Goal: Information Seeking & Learning: Learn about a topic

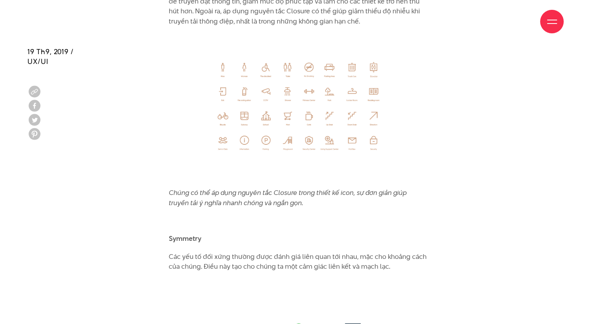
scroll to position [3985, 0]
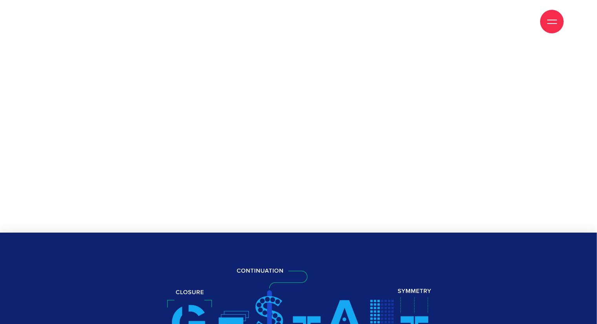
scroll to position [3945, 0]
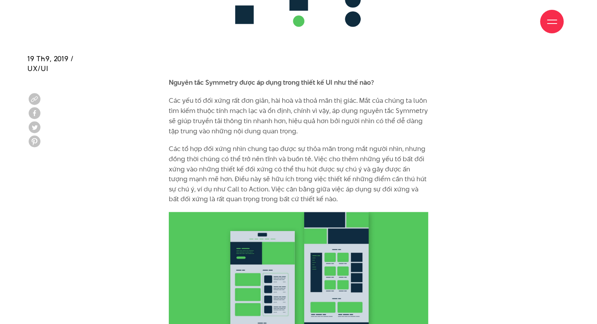
scroll to position [4373, 0]
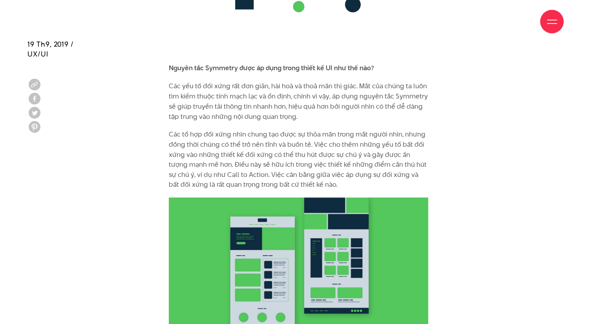
click at [257, 104] on p "Các yếu tố đối xứng rất đơn giản, hài hoà và thoả mãn thị giác. Mắt của chúng t…" at bounding box center [298, 101] width 259 height 40
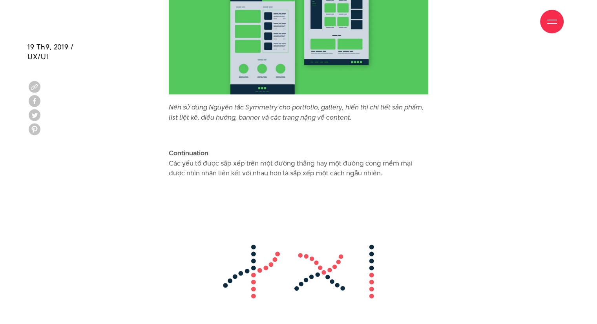
scroll to position [4624, 0]
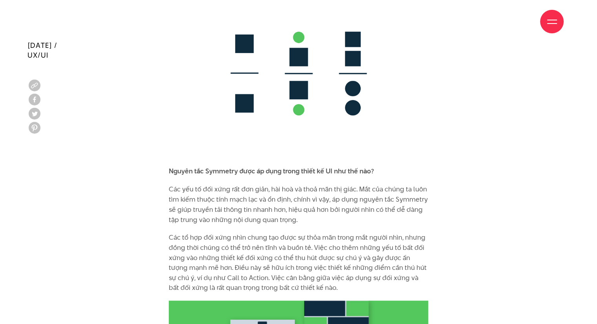
scroll to position [4270, 0]
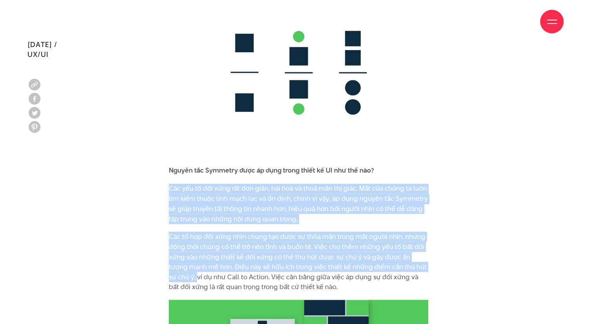
drag, startPoint x: 169, startPoint y: 177, endPoint x: 174, endPoint y: 265, distance: 88.4
click at [174, 265] on p "Các tổ hợp đối xứng nhìn chung tạo được sự thỏa mãn trong mắt người nhìn, nhưng…" at bounding box center [298, 261] width 259 height 60
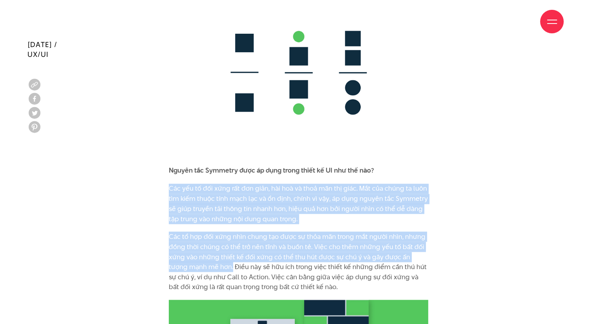
drag, startPoint x: 213, startPoint y: 255, endPoint x: 165, endPoint y: 177, distance: 91.4
copy div "Các yếu tố đối xứng rất đơn giản, hài hoà và thoả mãn thị giác. Mắt của chúng t…"
